Goal: Task Accomplishment & Management: Manage account settings

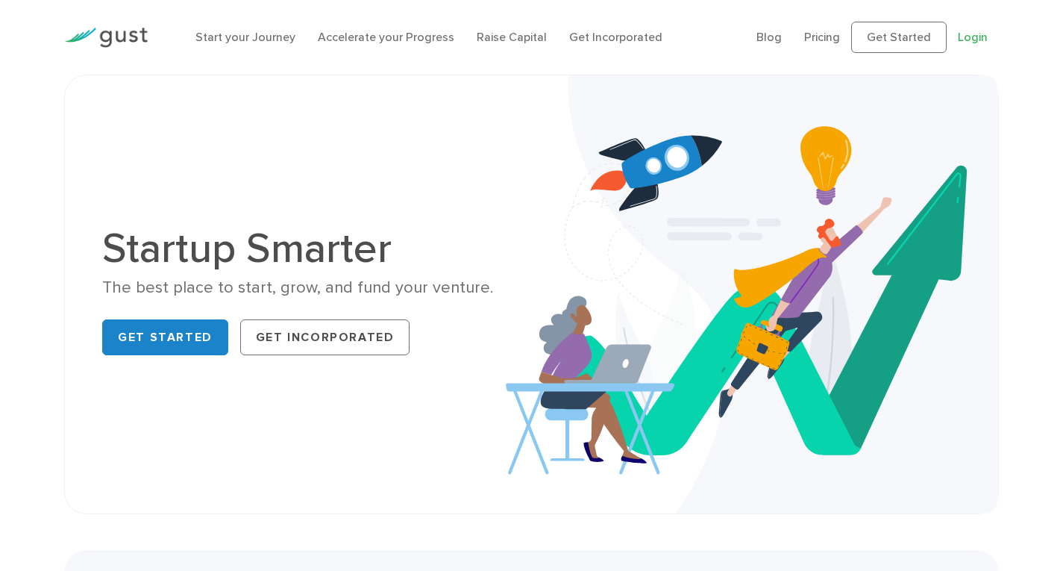
click at [968, 43] on link "Login" at bounding box center [973, 37] width 30 height 14
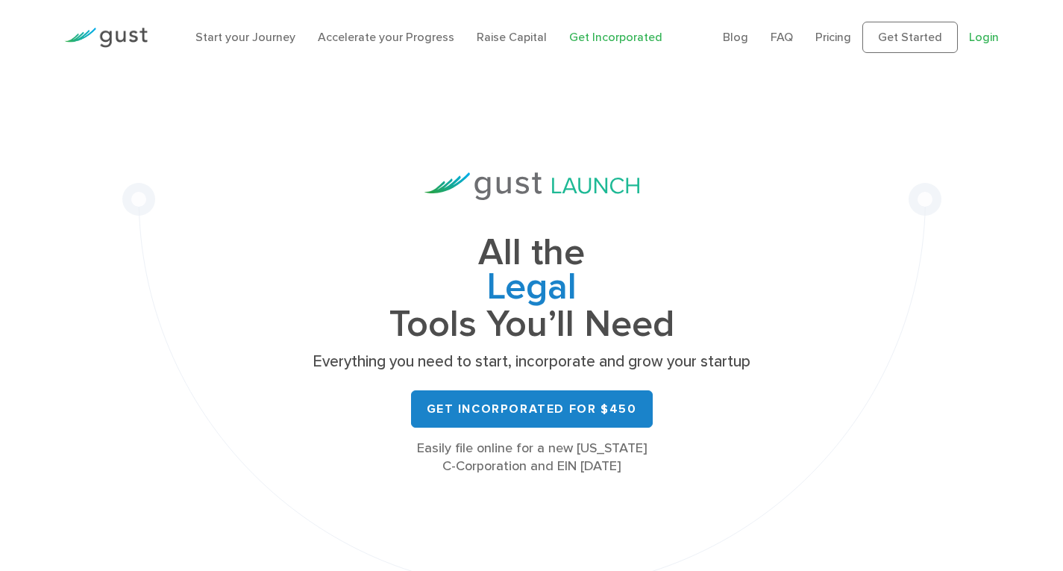
click at [976, 37] on link "Login" at bounding box center [984, 37] width 30 height 14
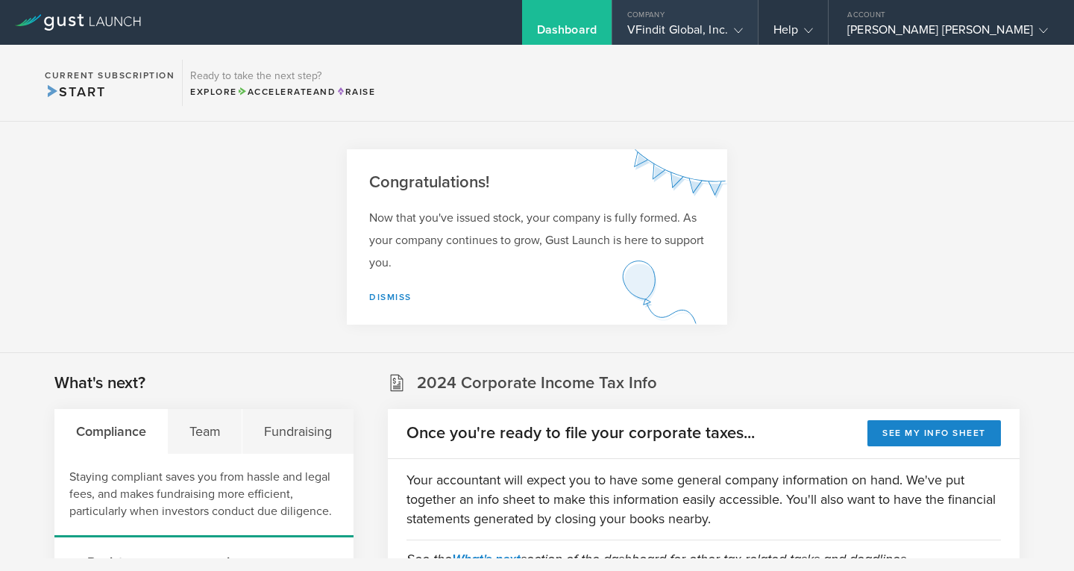
click at [743, 27] on icon at bounding box center [738, 30] width 9 height 9
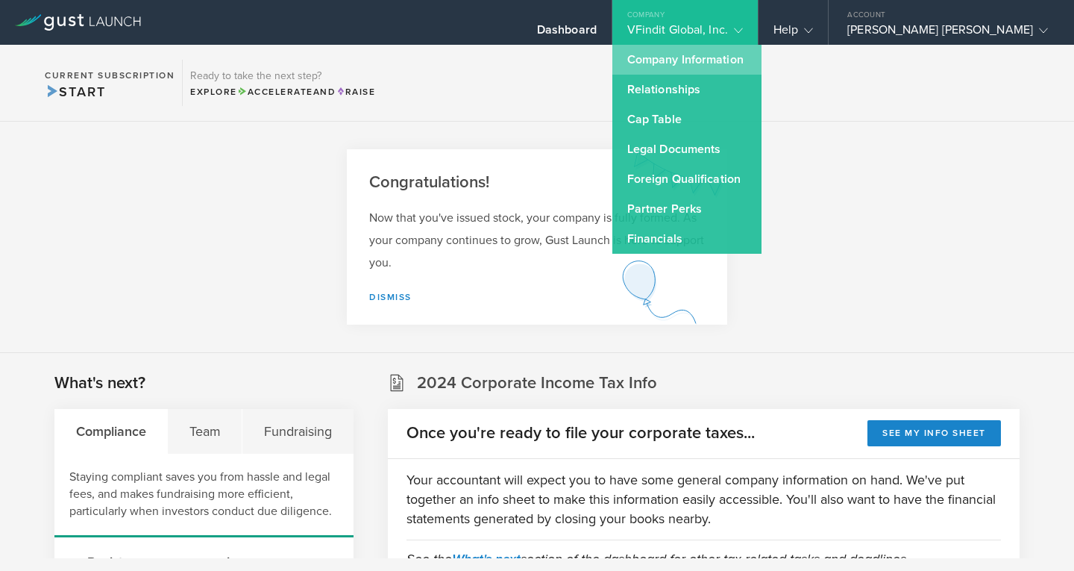
click at [747, 60] on link "Company Information" at bounding box center [686, 60] width 149 height 30
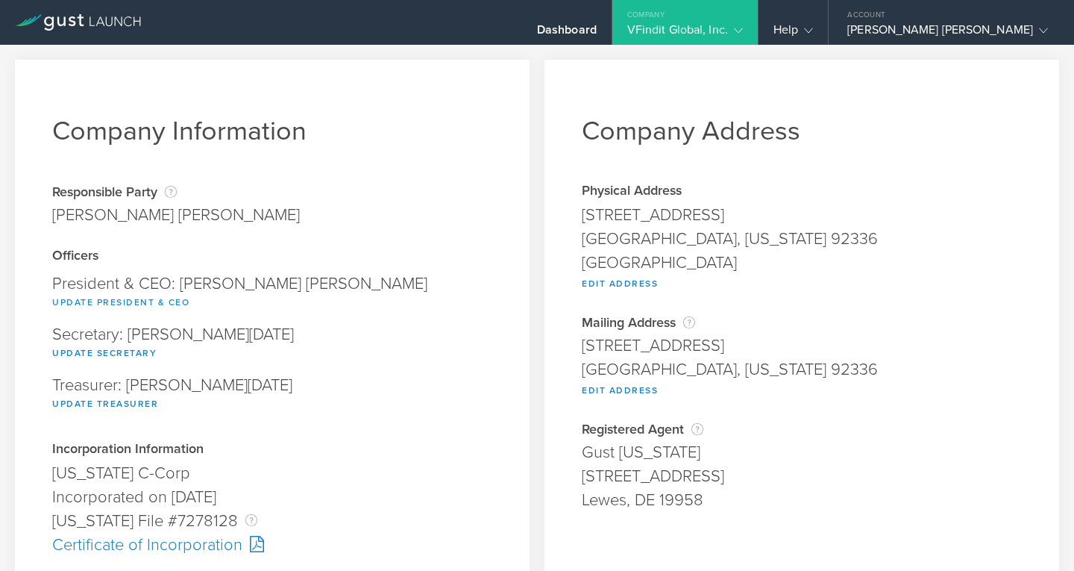
click at [132, 302] on button "Update President & CEO" at bounding box center [120, 302] width 137 height 18
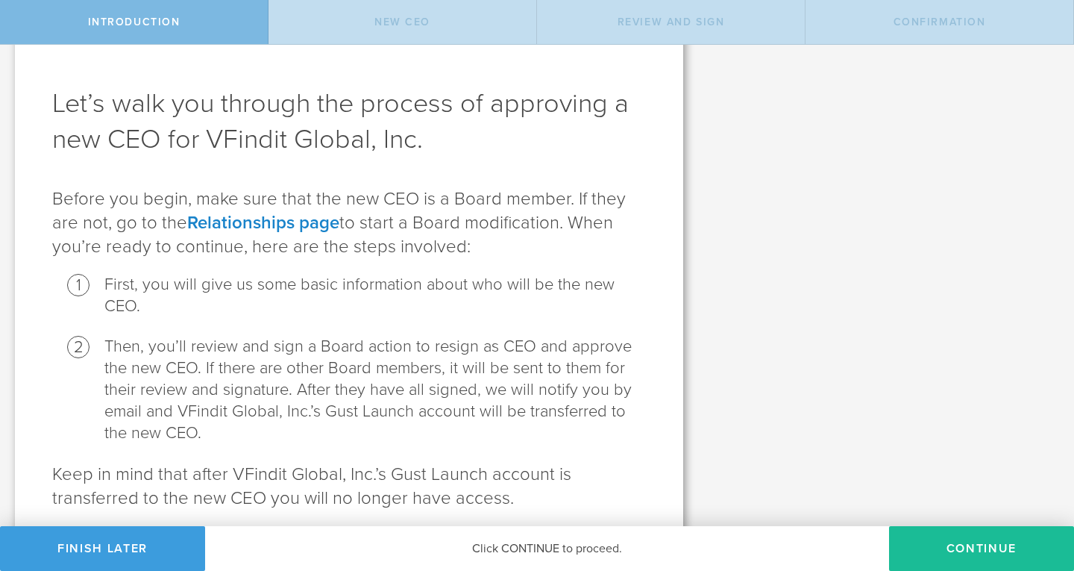
scroll to position [103, 0]
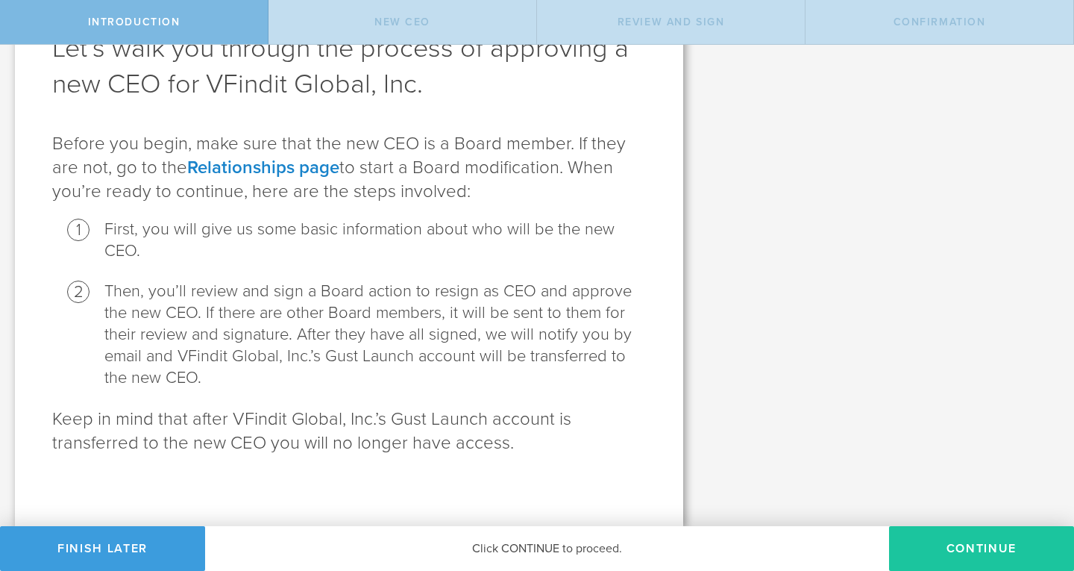
click at [1016, 549] on button "Continue" at bounding box center [981, 548] width 185 height 45
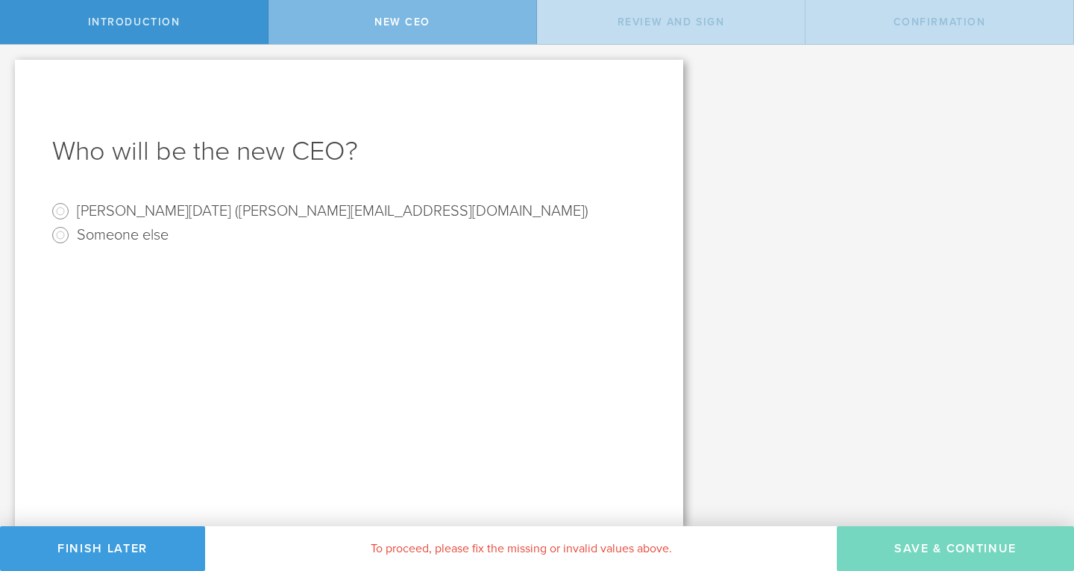
scroll to position [0, 0]
click at [61, 208] on input "subramanya raja ramachandran (subbu@vfindit.com)" at bounding box center [60, 211] width 24 height 24
radio input "true"
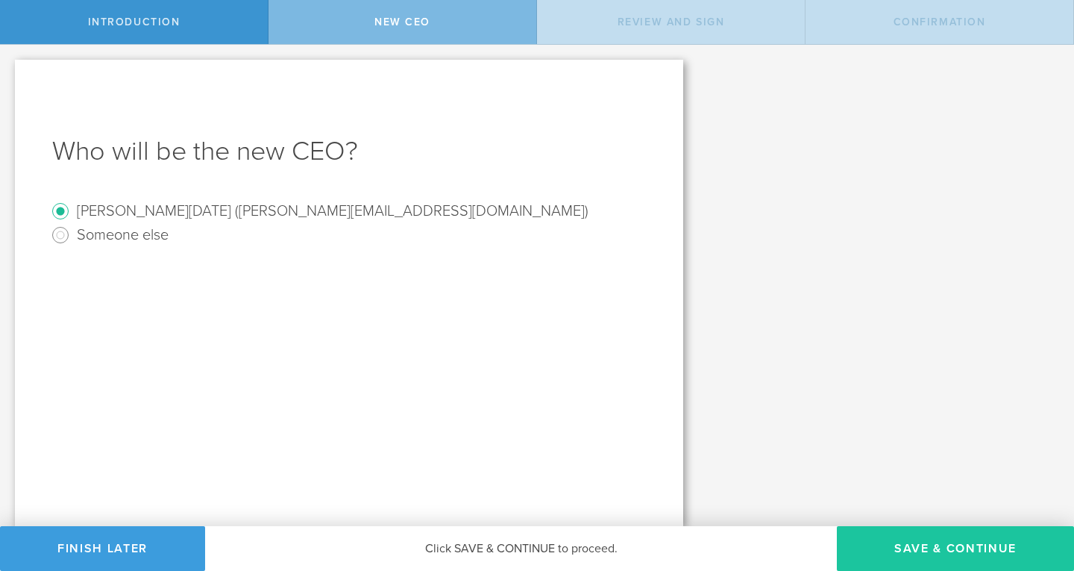
click at [939, 543] on button "Save & Continue" at bounding box center [955, 548] width 237 height 45
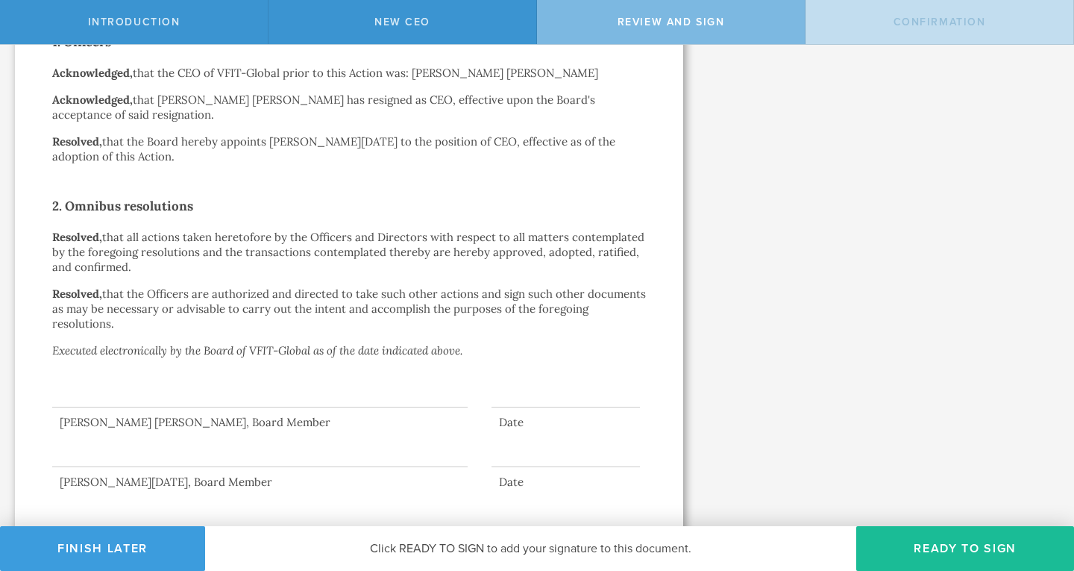
scroll to position [331, 0]
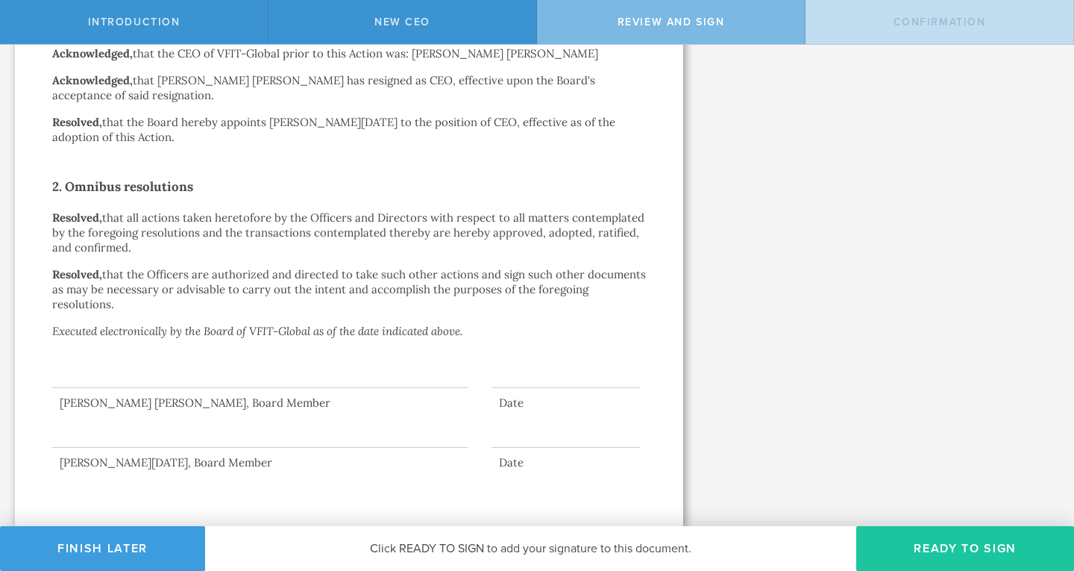
click at [944, 547] on button "Ready to Sign" at bounding box center [965, 548] width 218 height 45
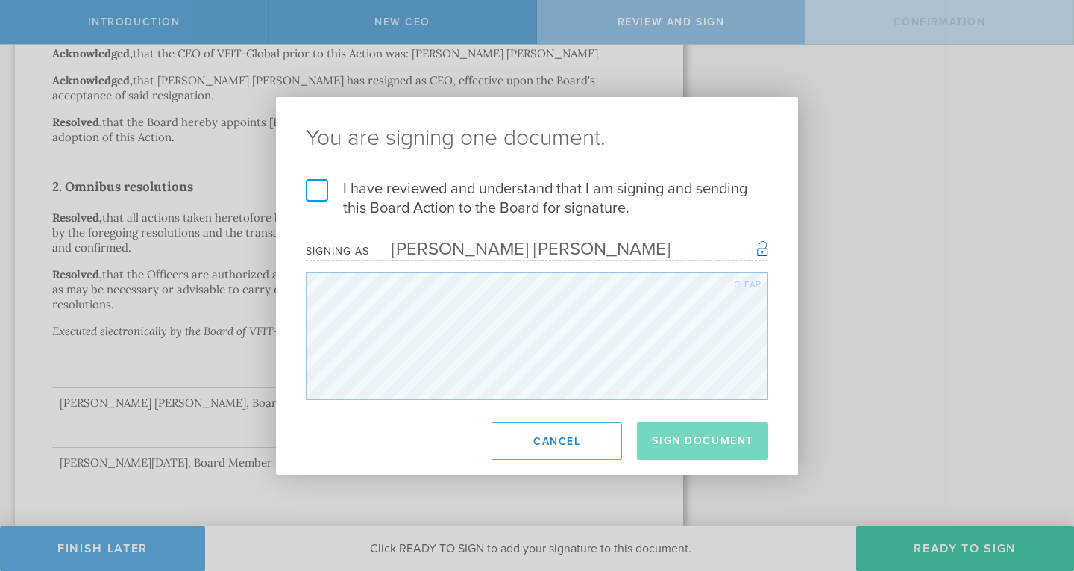
click at [315, 192] on label "I have reviewed and understand that I am signing and sending this Board Action …" at bounding box center [537, 198] width 462 height 39
click at [0, 0] on input "I have reviewed and understand that I am signing and sending this Board Action …" at bounding box center [0, 0] width 0 height 0
click at [700, 439] on button "Sign Document" at bounding box center [702, 440] width 131 height 37
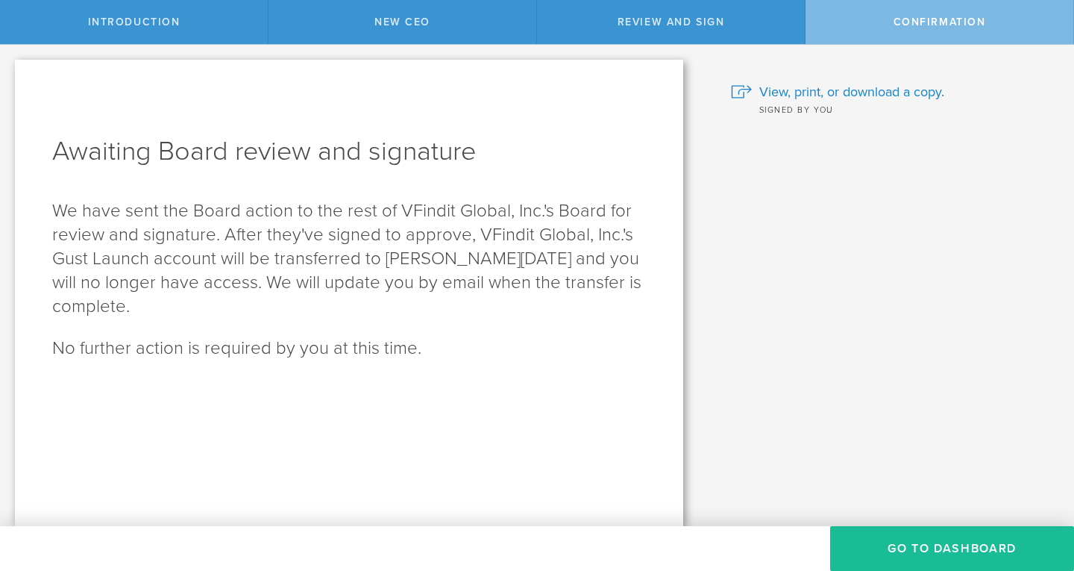
scroll to position [0, 0]
click at [950, 553] on button "Go To Dashboard" at bounding box center [952, 548] width 244 height 45
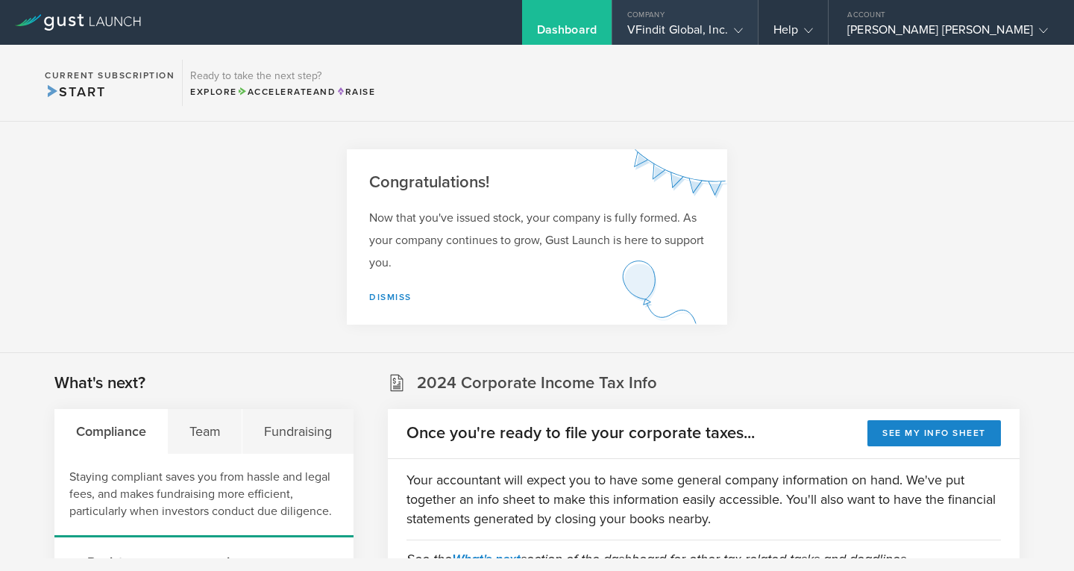
click at [743, 29] on gust-icon at bounding box center [735, 29] width 15 height 15
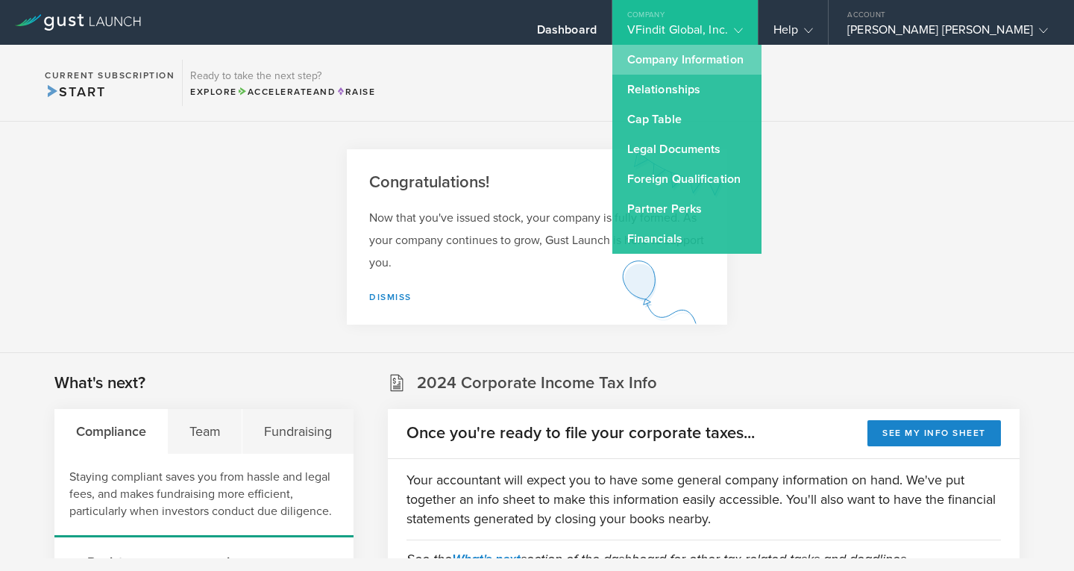
click at [762, 54] on link "Company Information" at bounding box center [686, 60] width 149 height 30
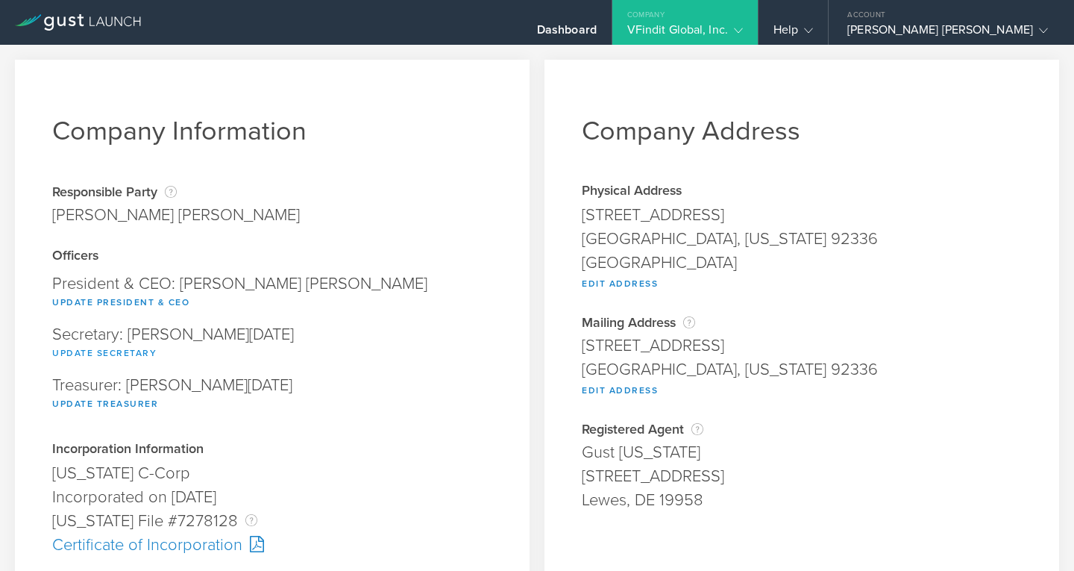
click at [106, 349] on button "Update Secretary" at bounding box center [104, 353] width 104 height 18
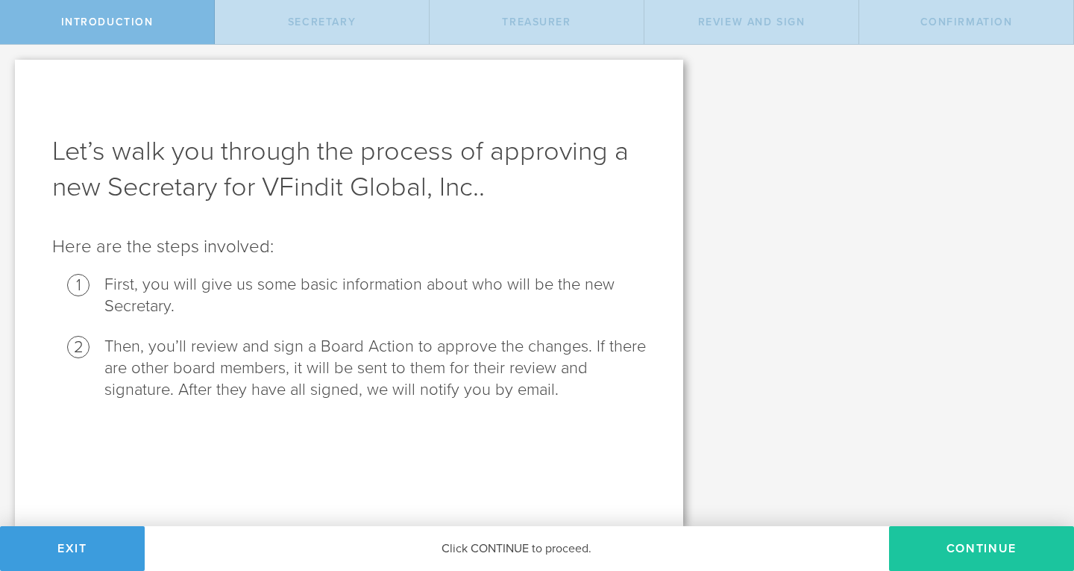
click at [980, 545] on button "Continue" at bounding box center [981, 548] width 185 height 45
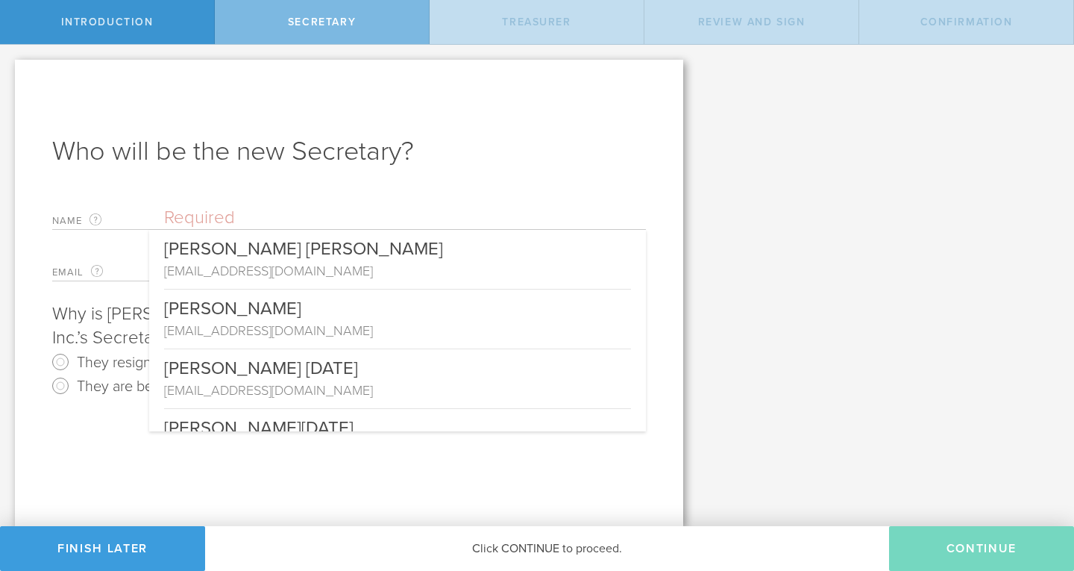
click at [360, 218] on input "text" at bounding box center [405, 218] width 482 height 22
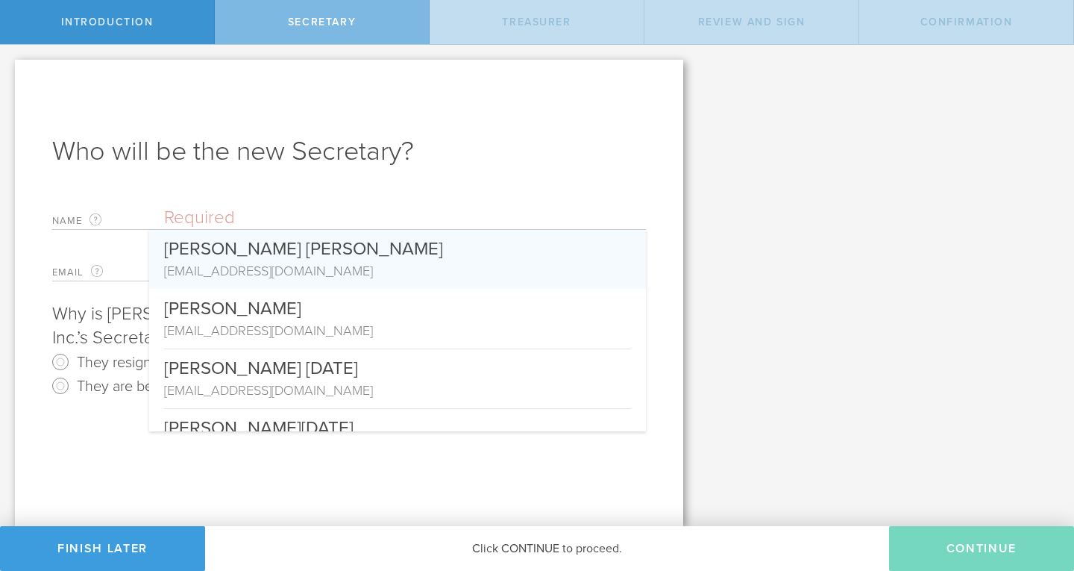
click at [331, 249] on div "[PERSON_NAME] [PERSON_NAME]" at bounding box center [397, 245] width 467 height 31
type input "[PERSON_NAME] [PERSON_NAME]"
type input "[EMAIL_ADDRESS][DOMAIN_NAME]"
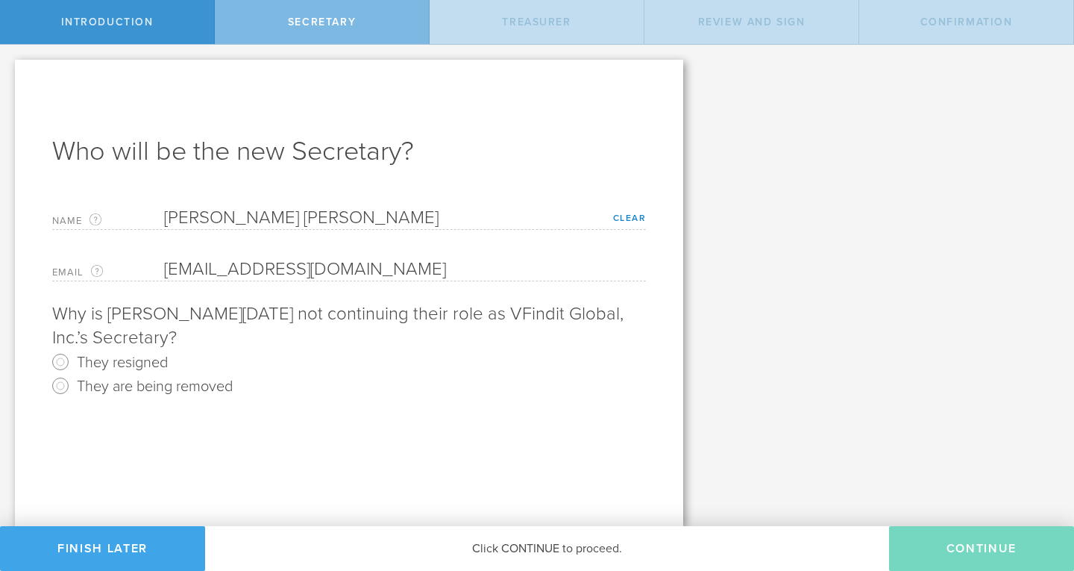
click at [91, 545] on button "Finish Later" at bounding box center [102, 548] width 205 height 45
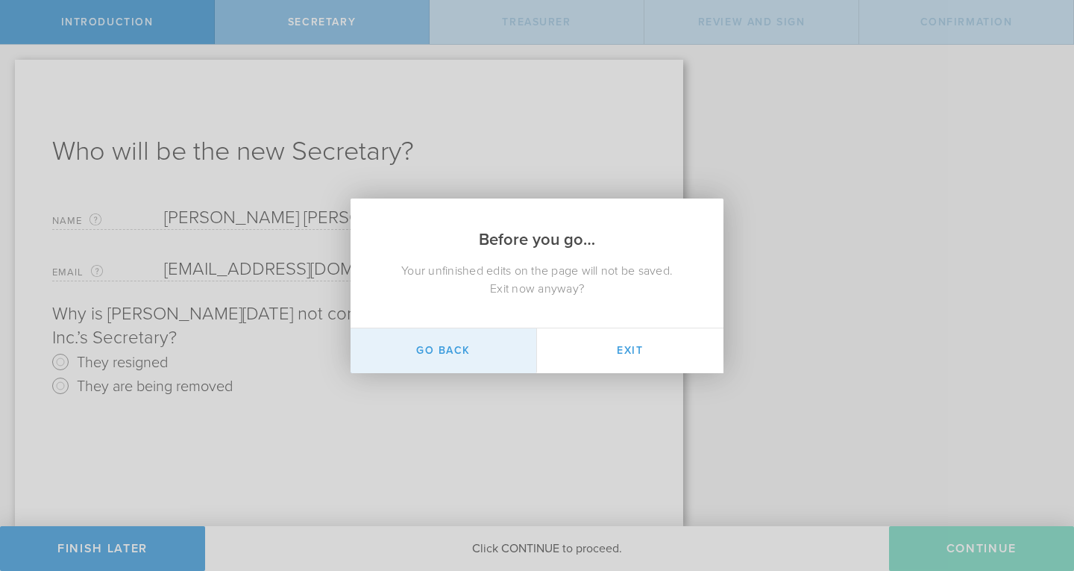
click at [449, 346] on button "Go Back" at bounding box center [444, 350] width 186 height 45
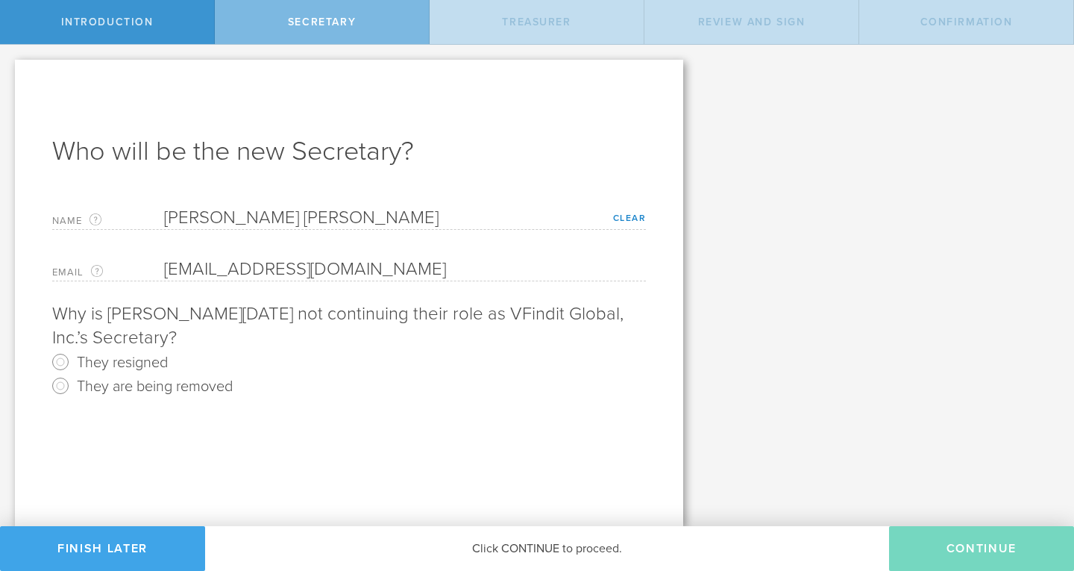
click at [119, 542] on button "Finish Later" at bounding box center [102, 548] width 205 height 45
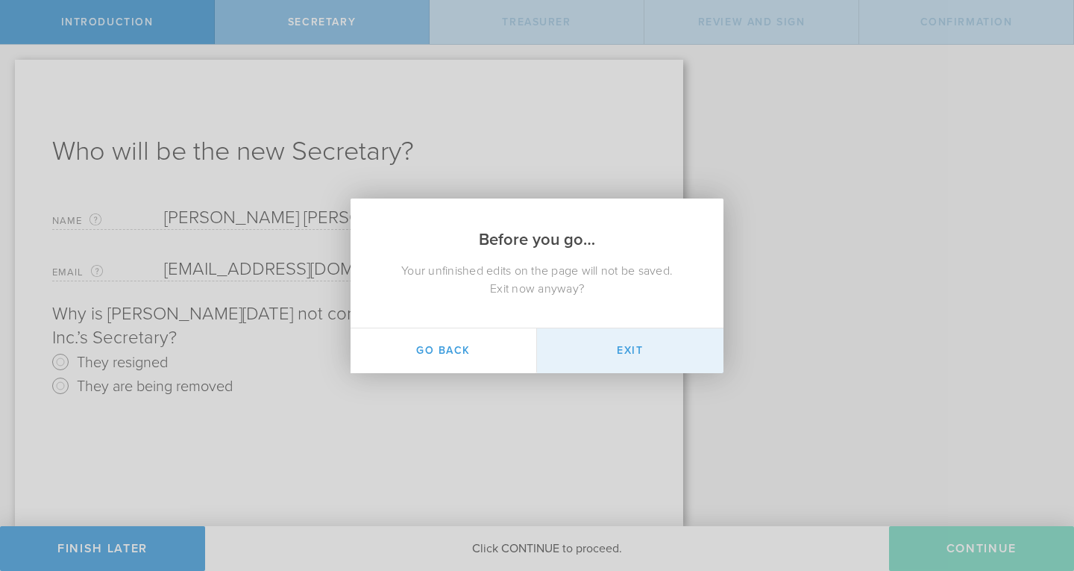
click at [639, 362] on button "Exit" at bounding box center [630, 350] width 186 height 45
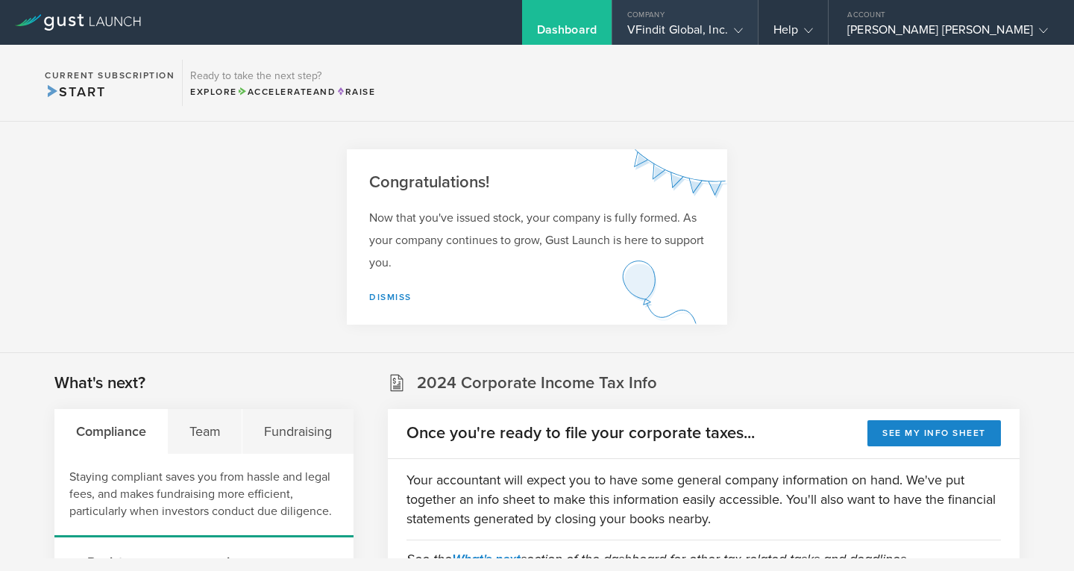
click at [743, 25] on div "VFindit Global, Inc." at bounding box center [685, 33] width 116 height 22
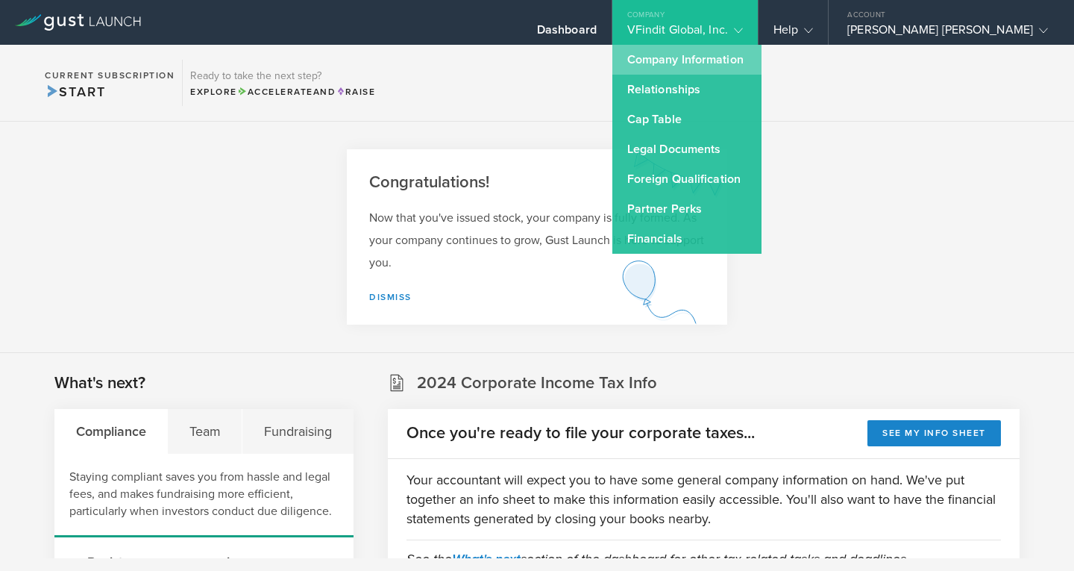
click at [742, 54] on link "Company Information" at bounding box center [686, 60] width 149 height 30
